Goal: Browse casually: Explore the website without a specific task or goal

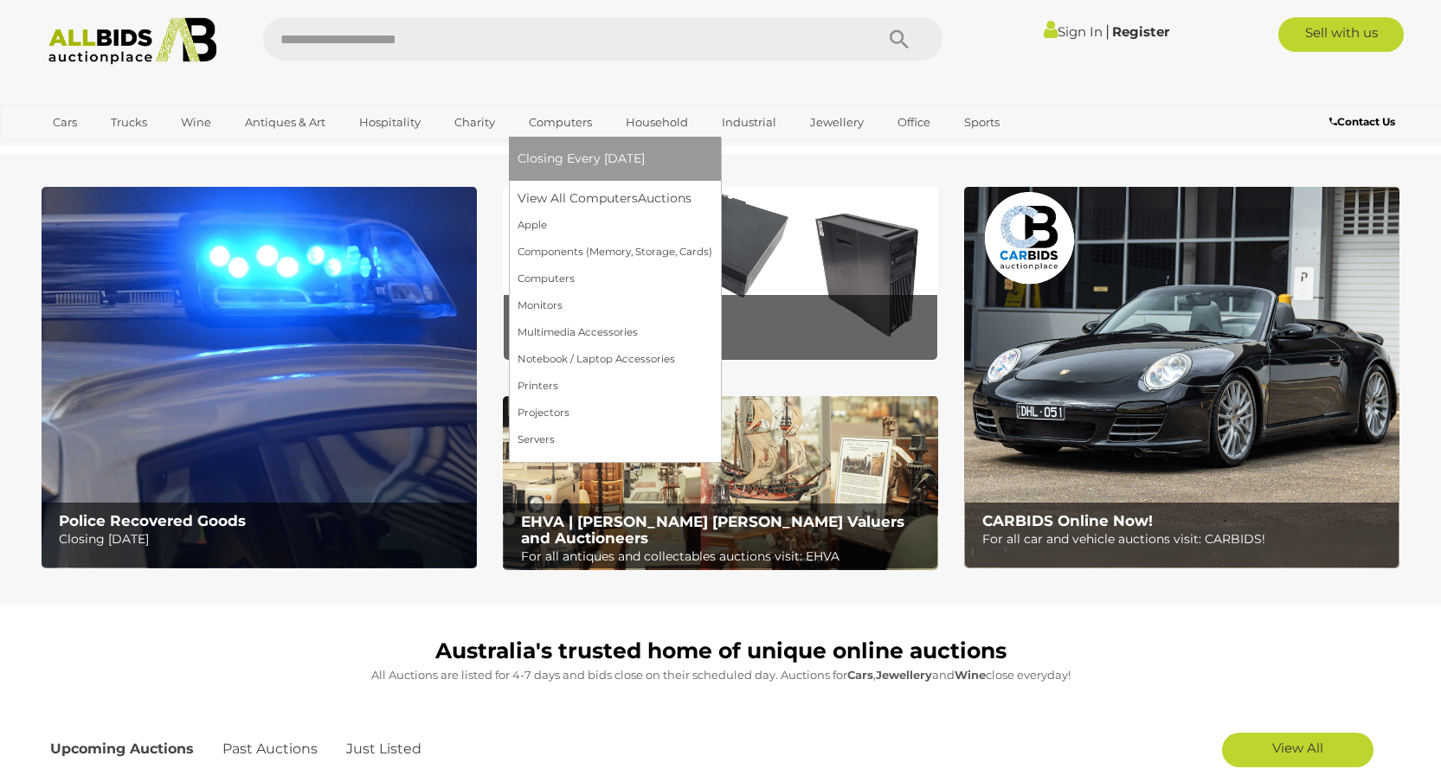
click at [579, 121] on link "Computers" at bounding box center [561, 122] width 86 height 29
click at [595, 207] on link "View All Computers Auctions" at bounding box center [615, 198] width 195 height 27
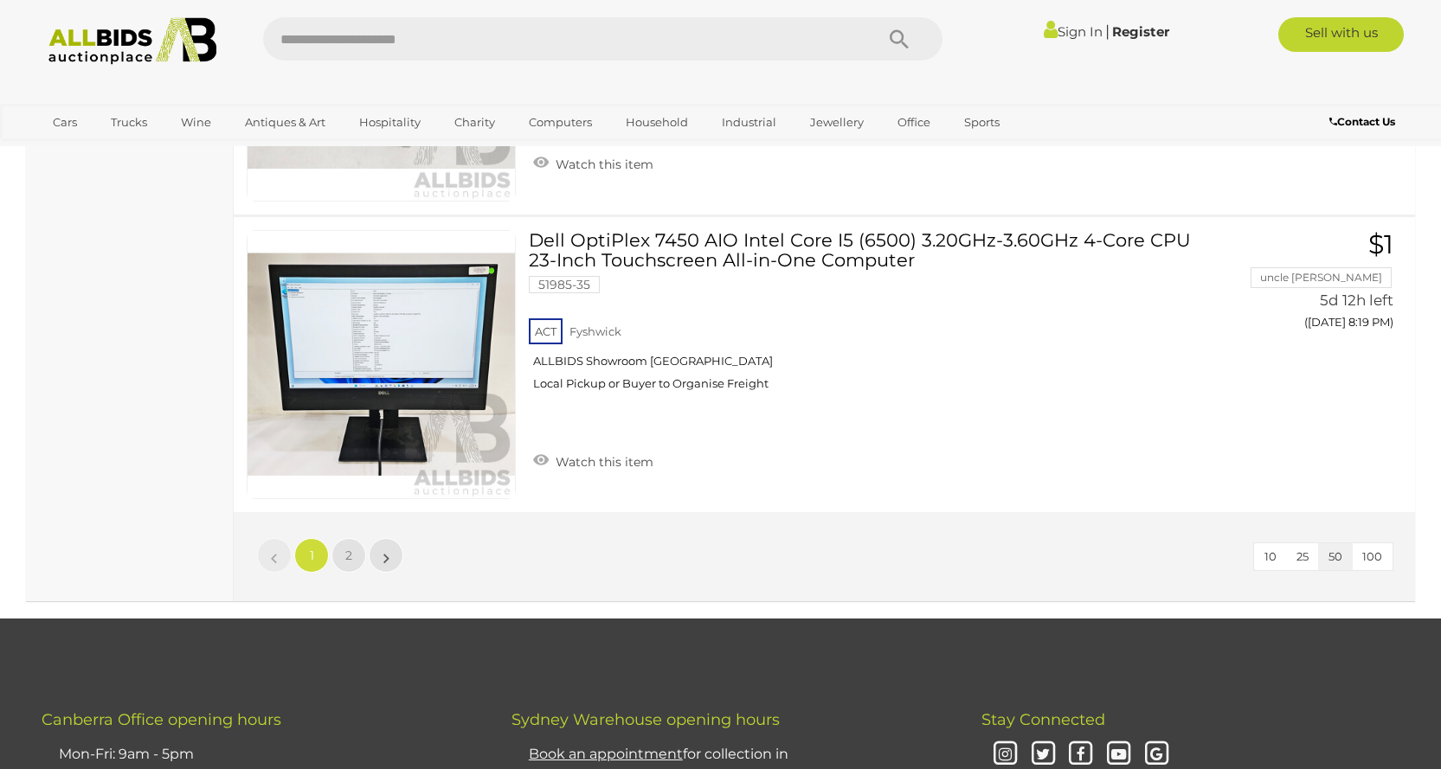
scroll to position [15145, 0]
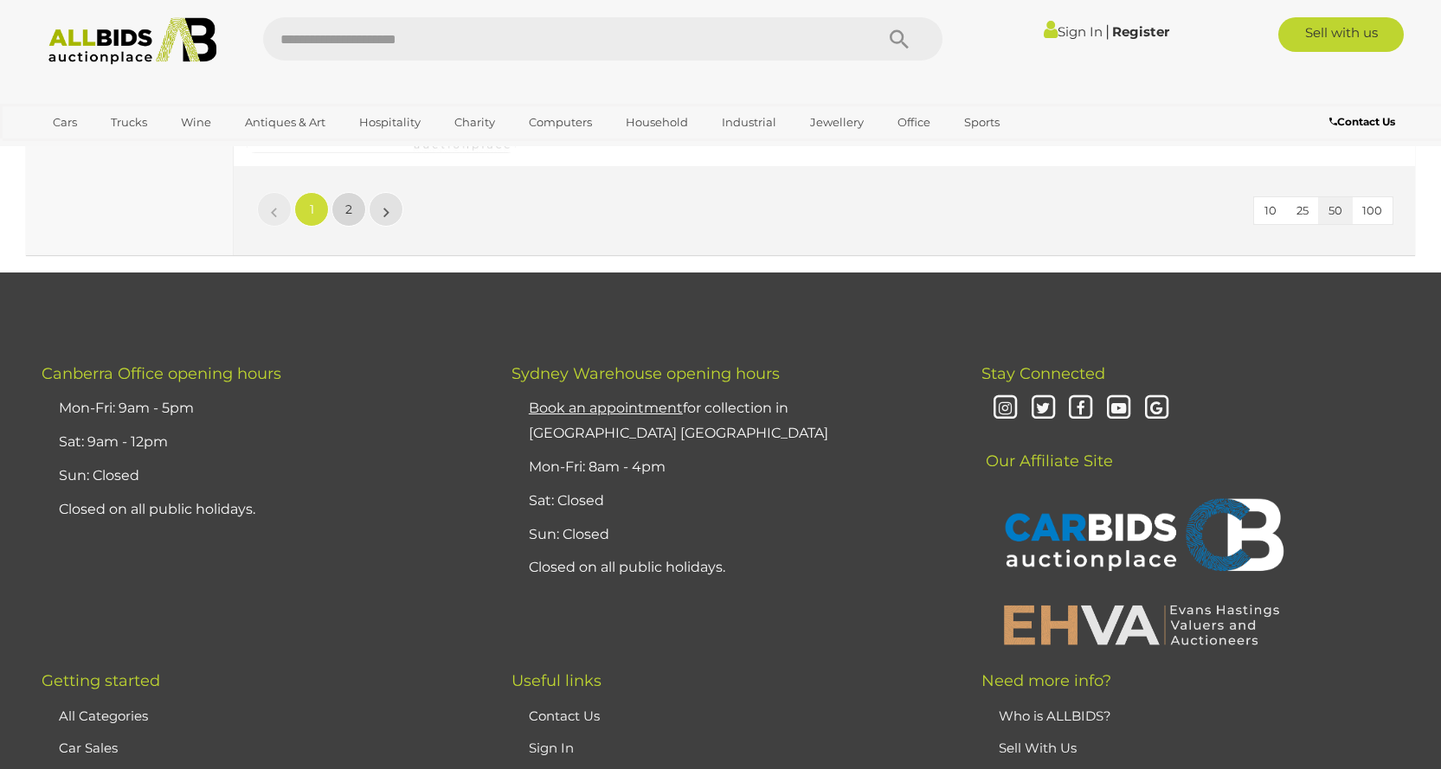
click at [345, 196] on link "2" at bounding box center [348, 209] width 35 height 35
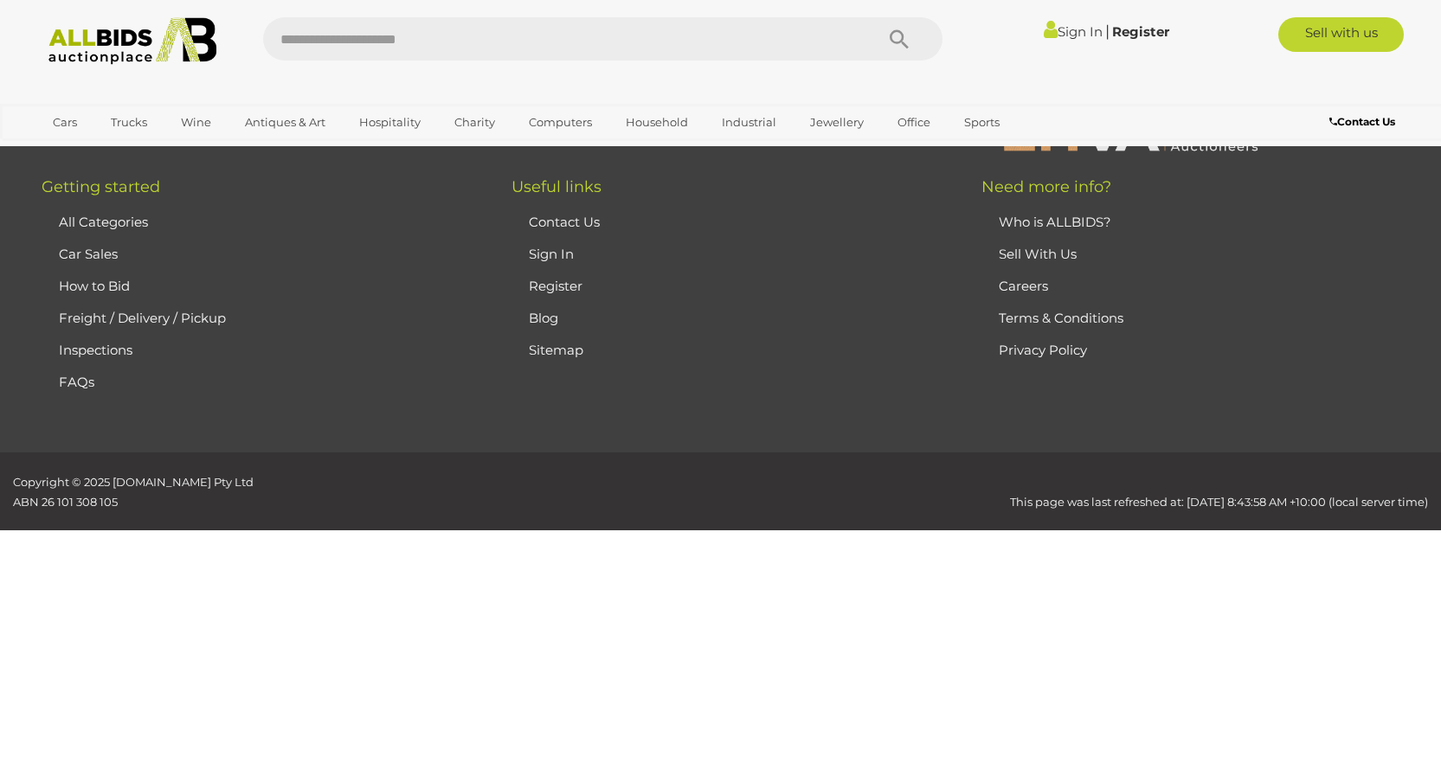
scroll to position [242, 0]
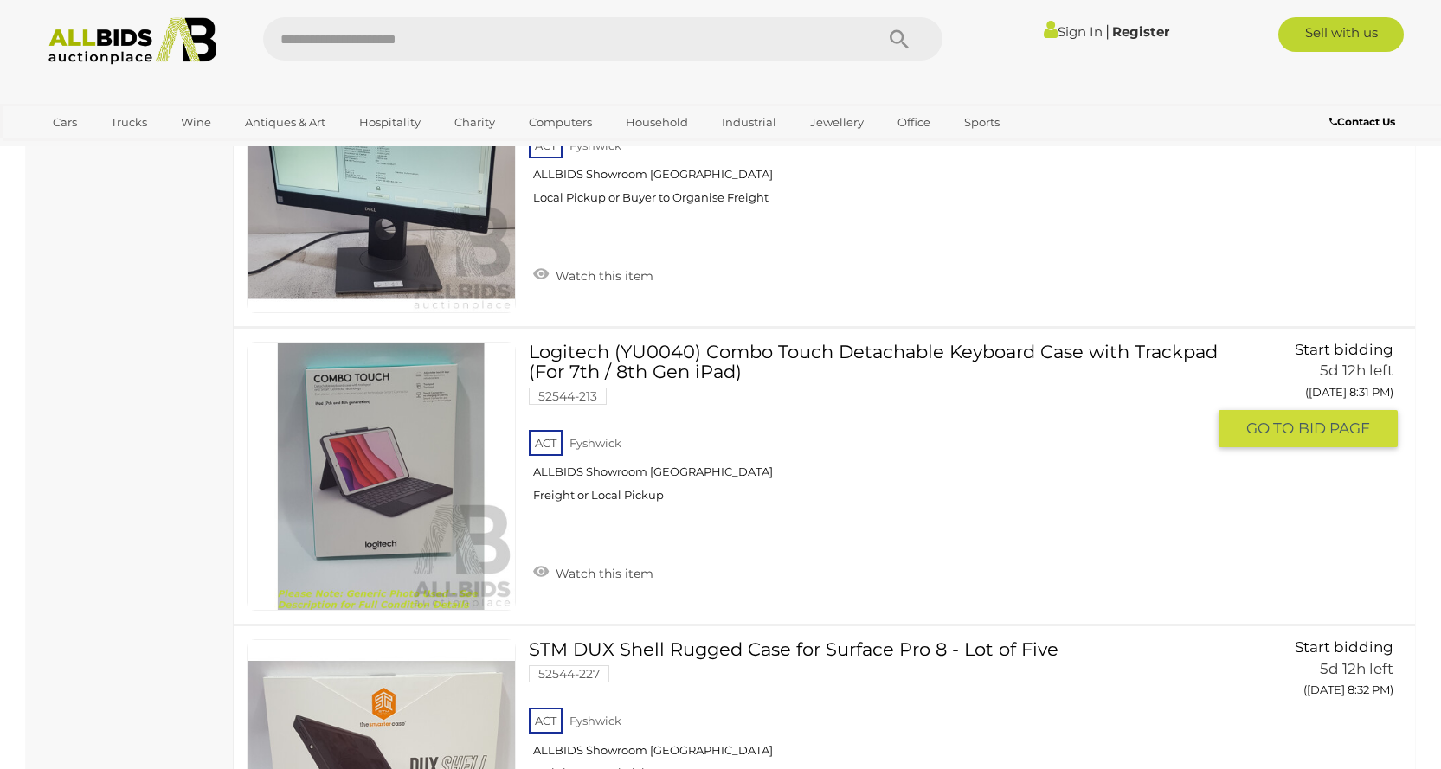
scroll to position [1714, 0]
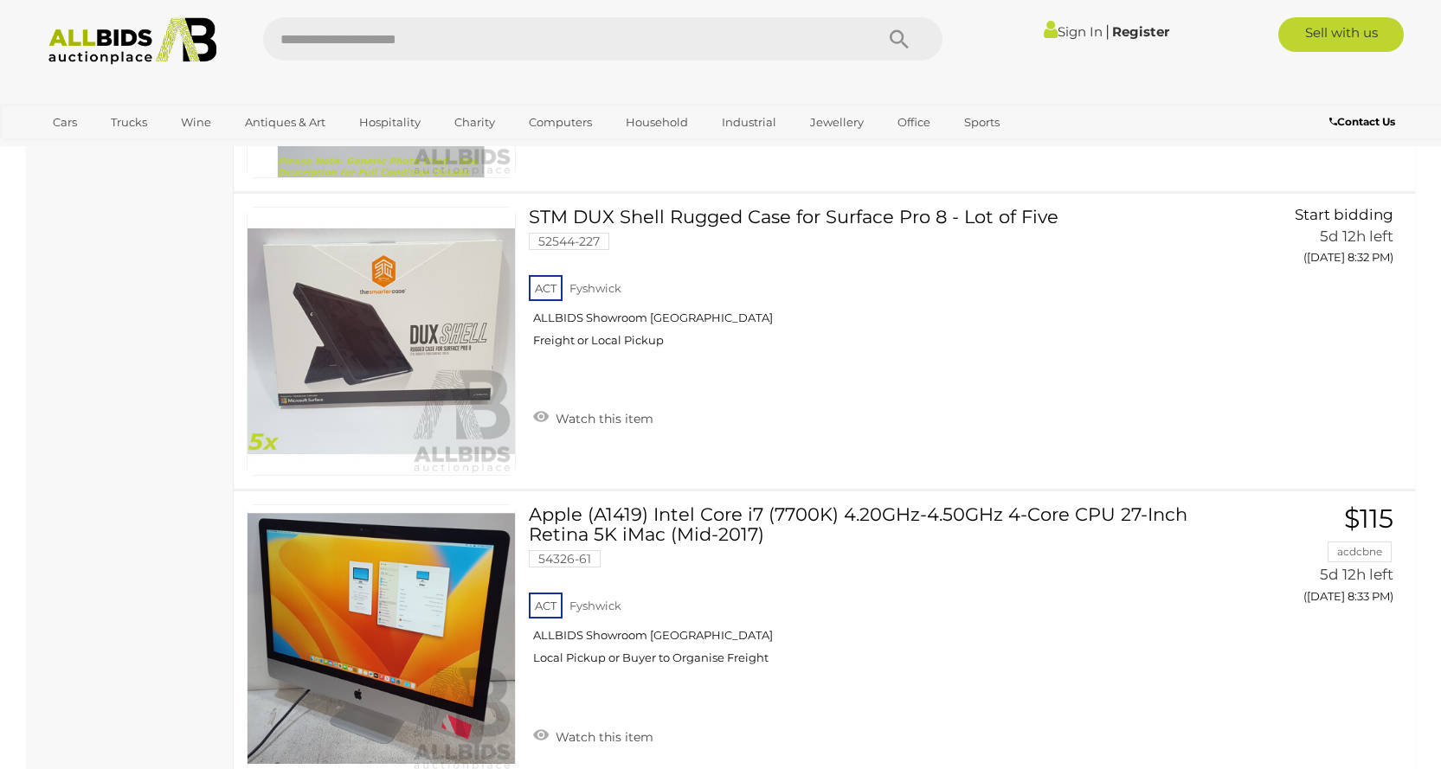
click at [184, 42] on img at bounding box center [133, 41] width 188 height 48
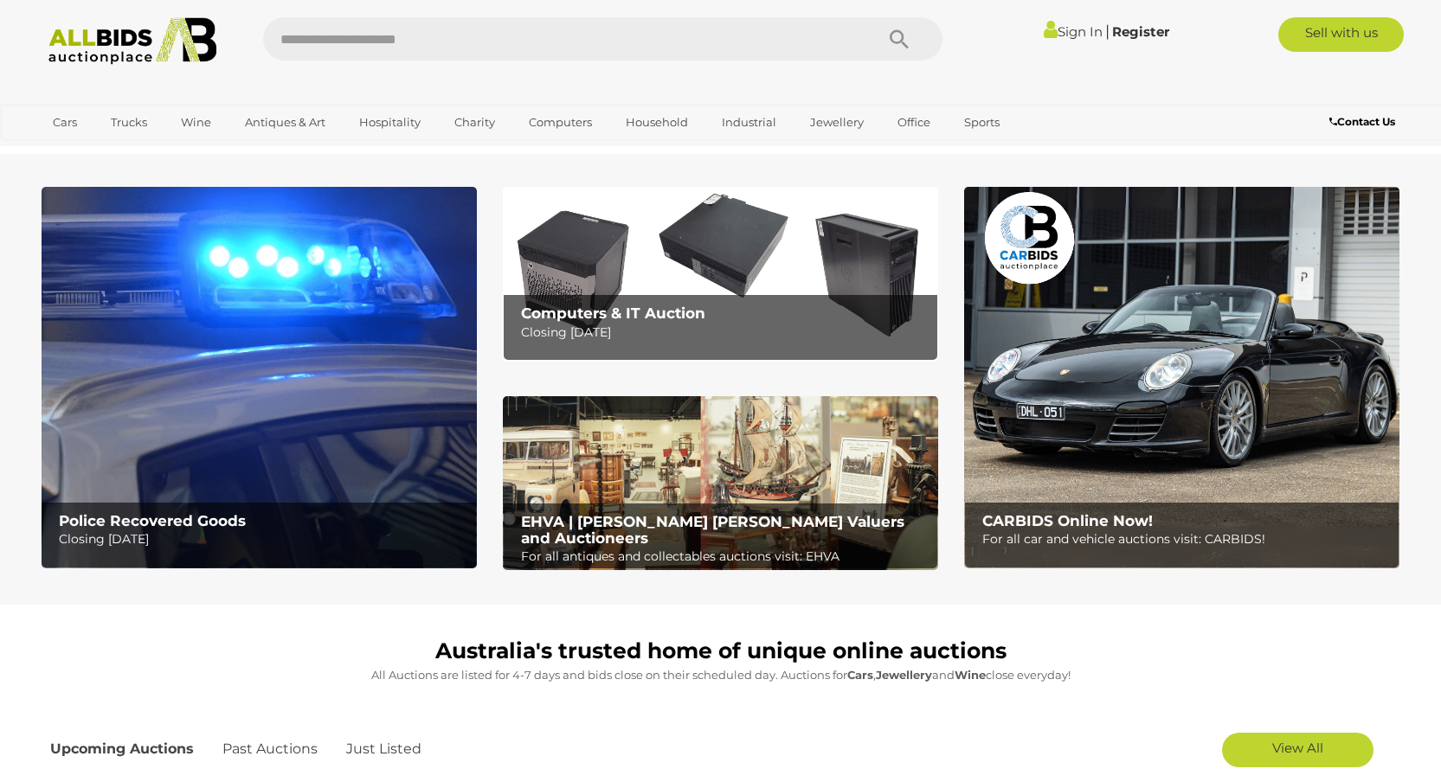
click at [1141, 372] on img at bounding box center [1181, 378] width 435 height 382
click at [742, 434] on img at bounding box center [720, 483] width 435 height 175
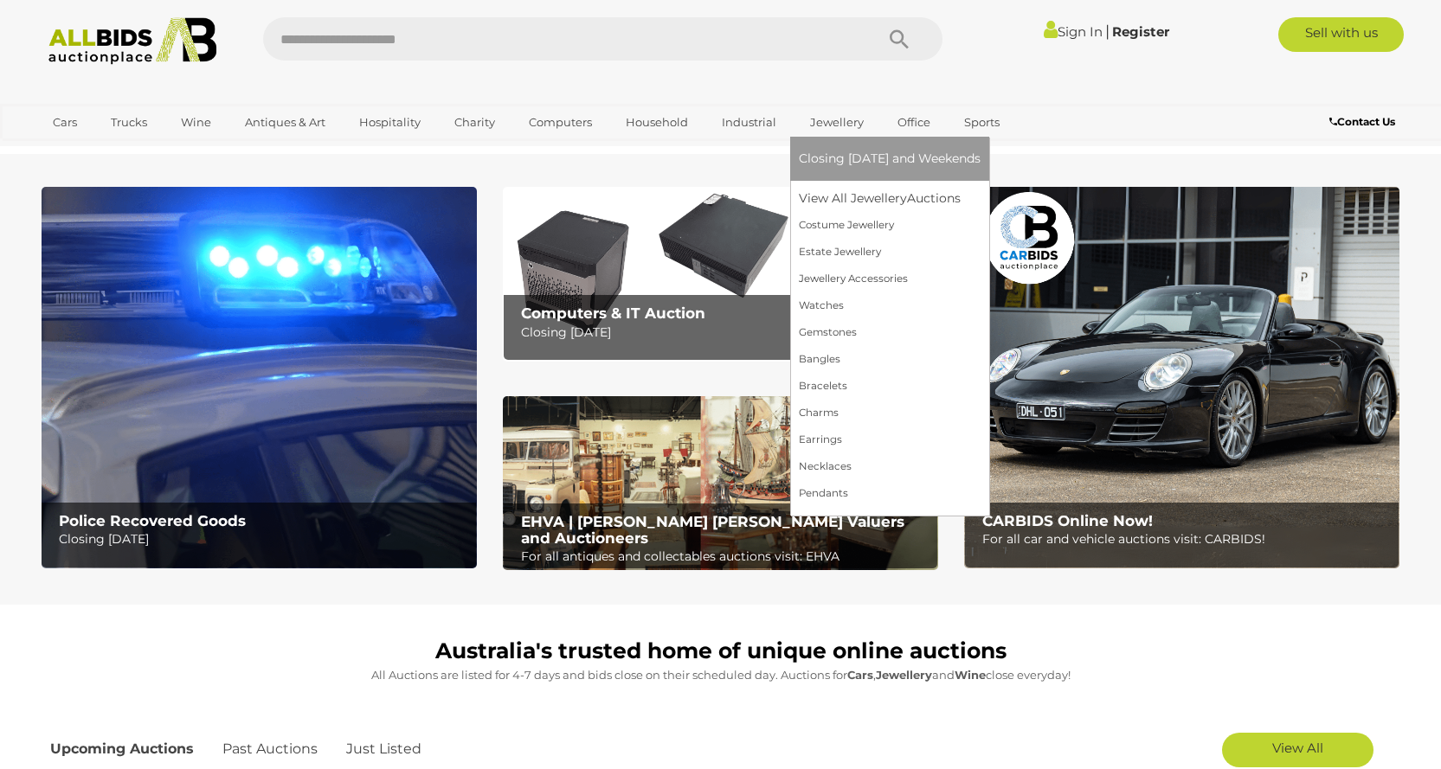
click at [821, 113] on link "Jewellery" at bounding box center [837, 122] width 76 height 29
click at [850, 205] on link "View All Jewellery Auctions" at bounding box center [890, 198] width 182 height 27
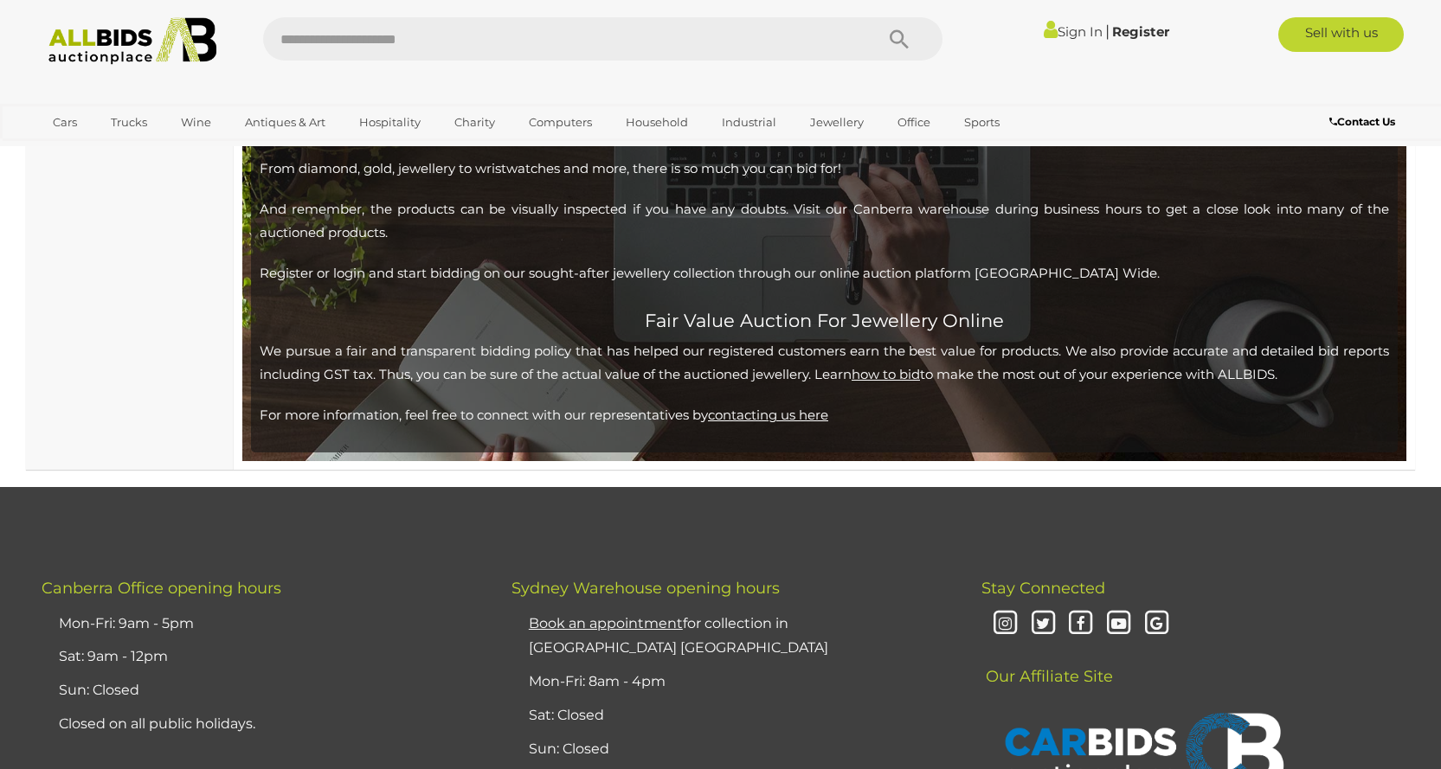
scroll to position [15145, 0]
